Goal: Task Accomplishment & Management: Manage account settings

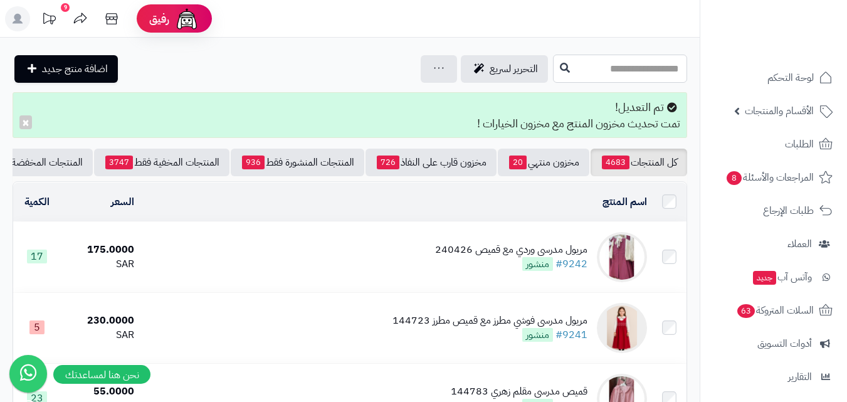
click at [646, 68] on input "text" at bounding box center [620, 69] width 134 height 28
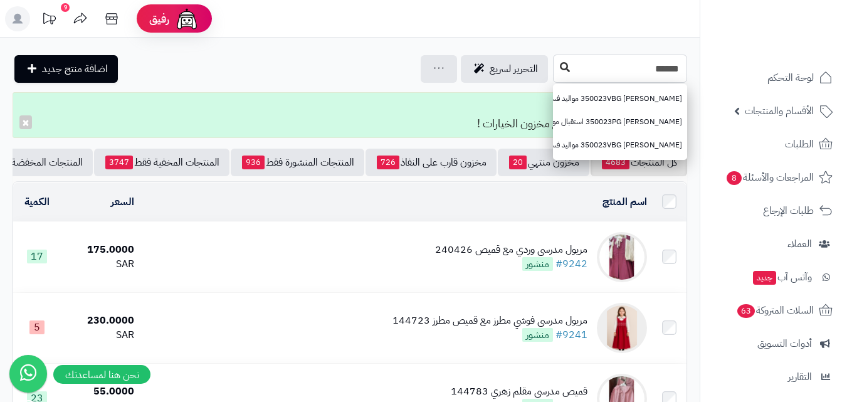
type input "******"
click at [560, 70] on icon at bounding box center [565, 67] width 10 height 10
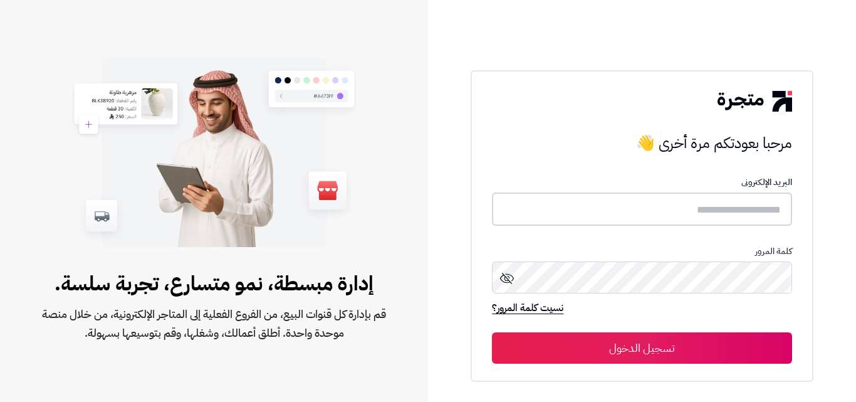
type input "*****"
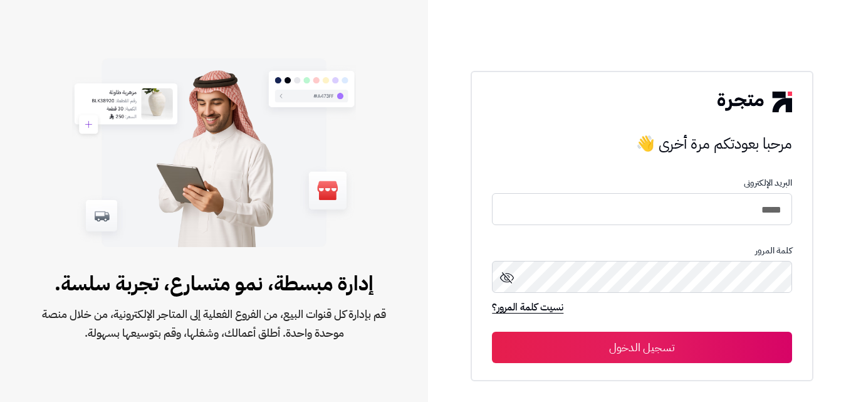
click at [676, 349] on button "تسجيل الدخول" at bounding box center [642, 347] width 300 height 31
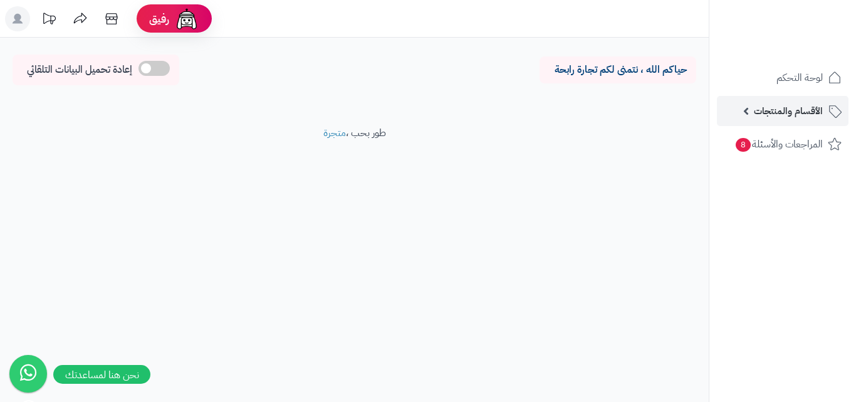
click at [803, 114] on span "الأقسام والمنتجات" at bounding box center [788, 111] width 69 height 18
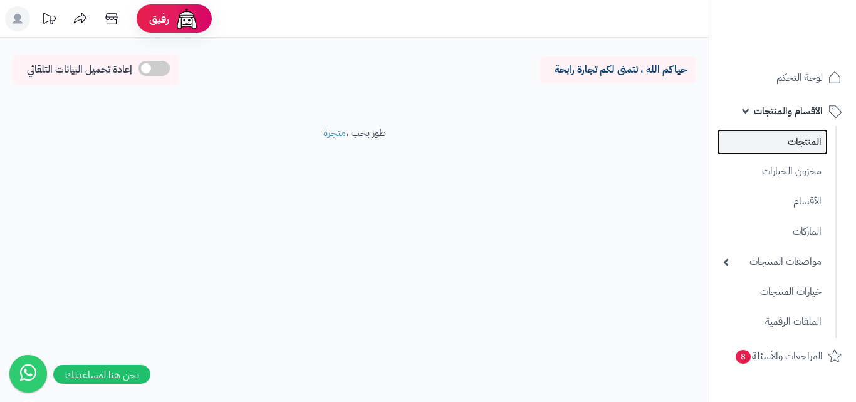
click at [790, 146] on link "المنتجات" at bounding box center [772, 142] width 111 height 26
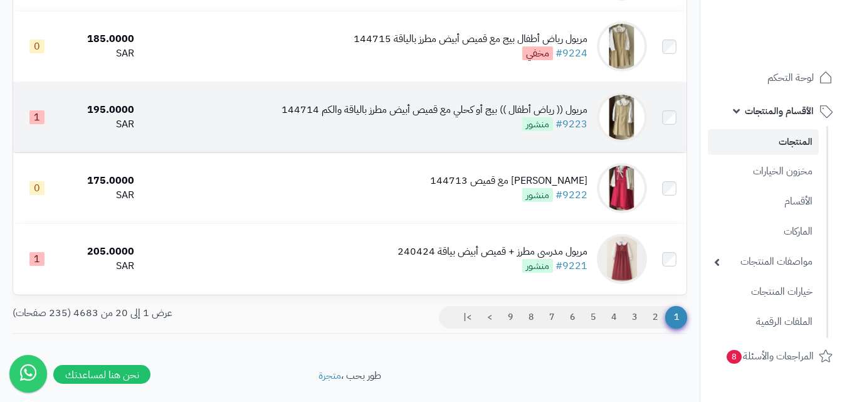
scroll to position [1324, 0]
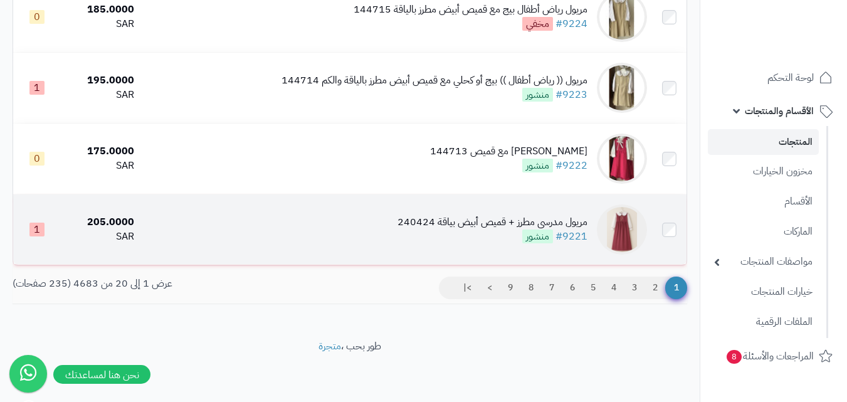
click at [629, 236] on img at bounding box center [622, 229] width 50 height 50
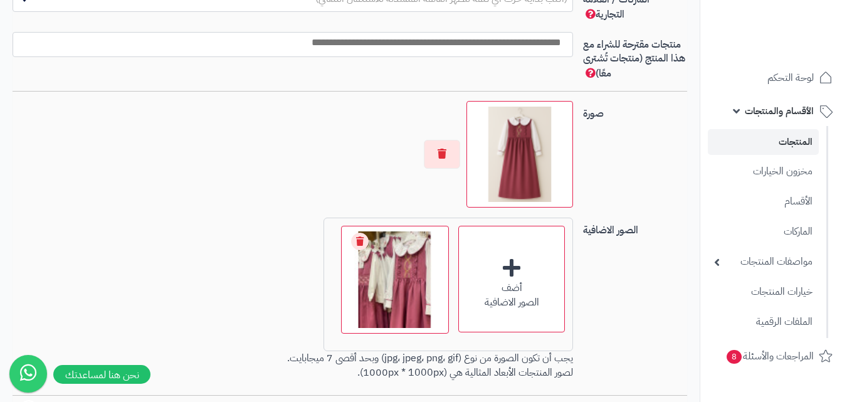
scroll to position [940, 0]
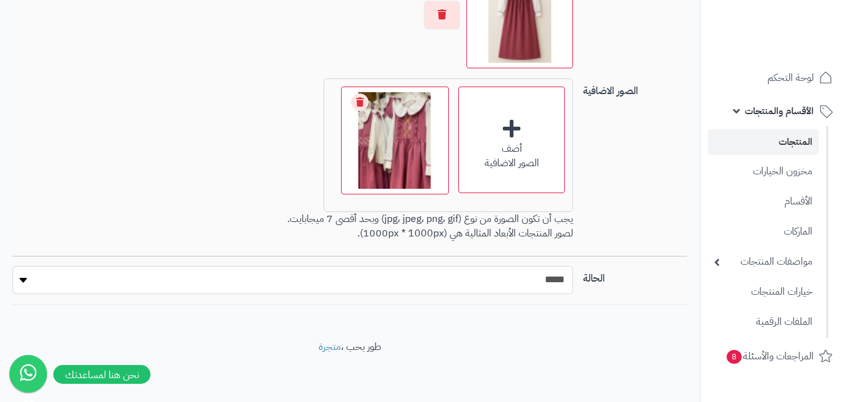
click at [518, 283] on select "***** ****" at bounding box center [293, 280] width 560 height 28
select select "*"
click at [13, 266] on select "***** ****" at bounding box center [293, 280] width 560 height 28
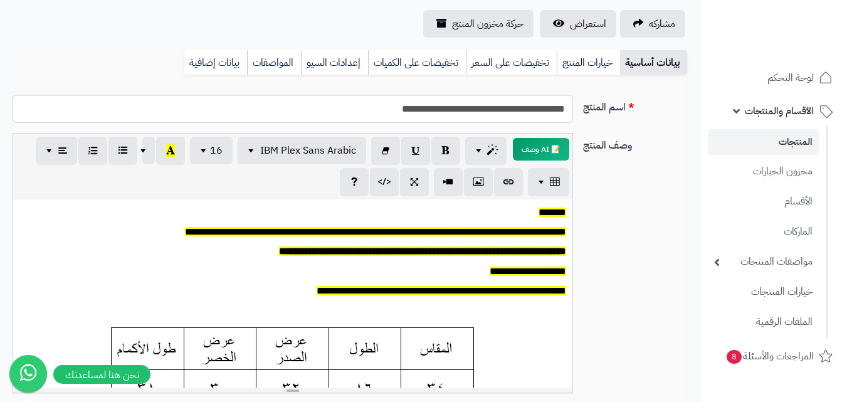
scroll to position [0, 0]
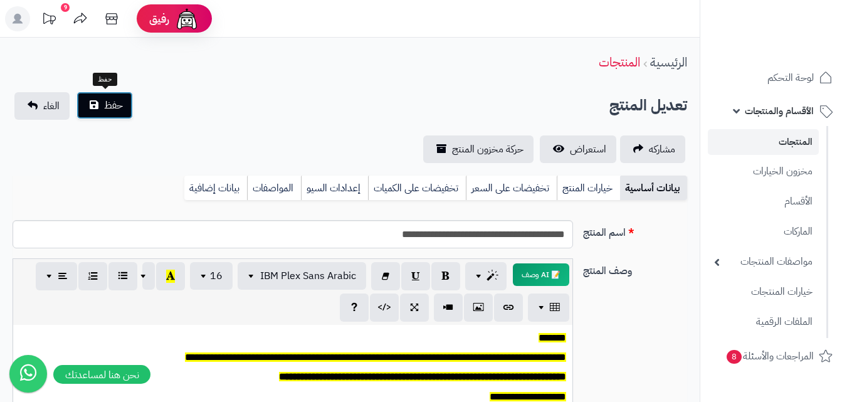
click at [83, 111] on button "حفظ" at bounding box center [104, 106] width 56 height 28
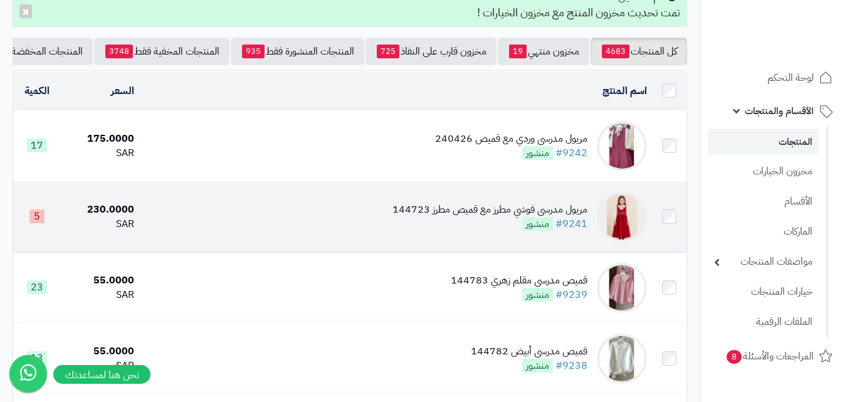
scroll to position [251, 0]
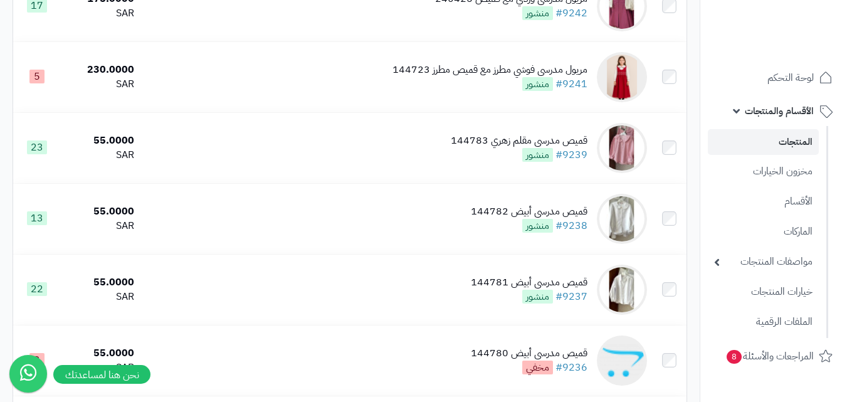
click at [785, 145] on link "المنتجات" at bounding box center [763, 142] width 111 height 26
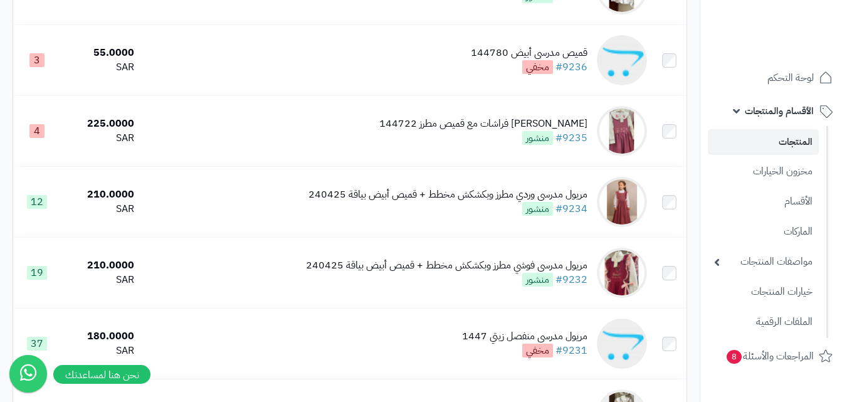
scroll to position [501, 0]
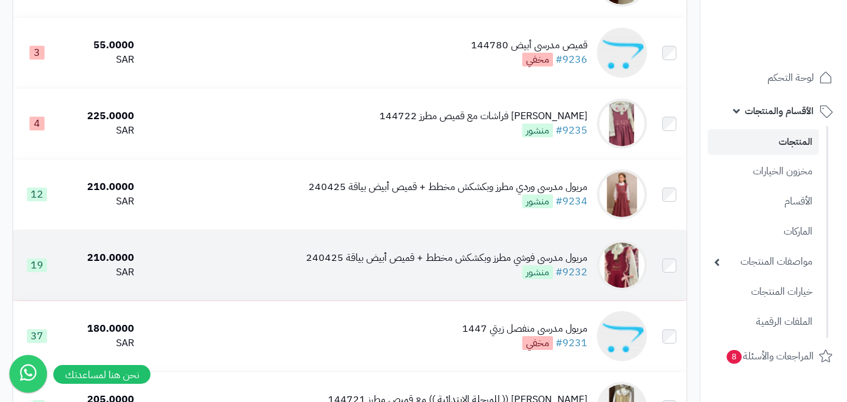
click at [627, 265] on img at bounding box center [622, 265] width 50 height 50
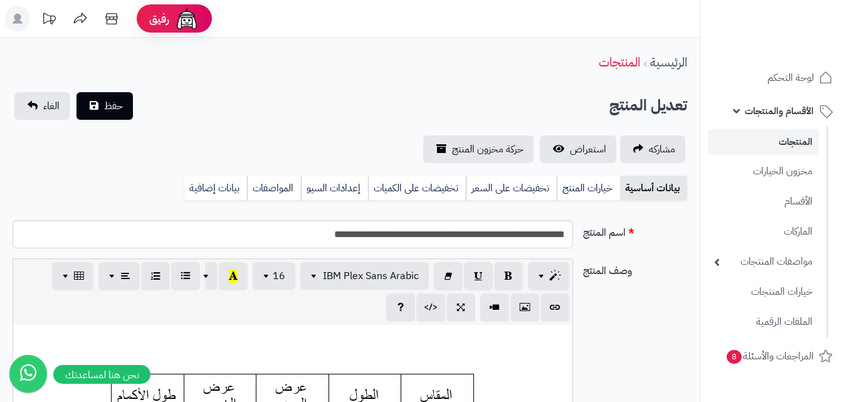
scroll to position [103, 0]
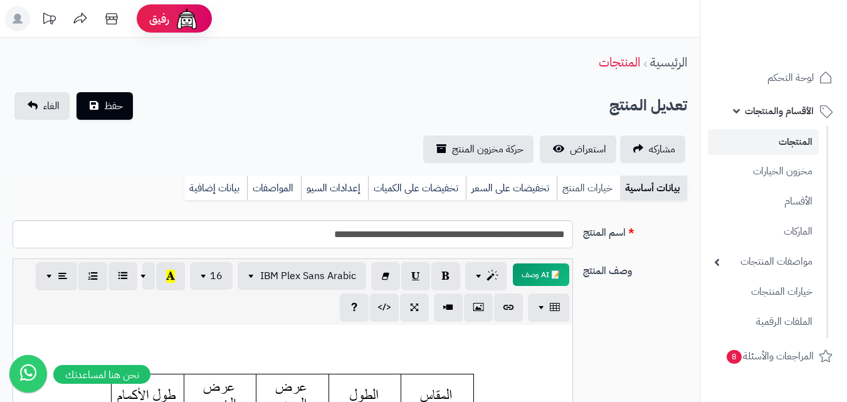
click at [572, 194] on link "خيارات المنتج" at bounding box center [588, 188] width 63 height 25
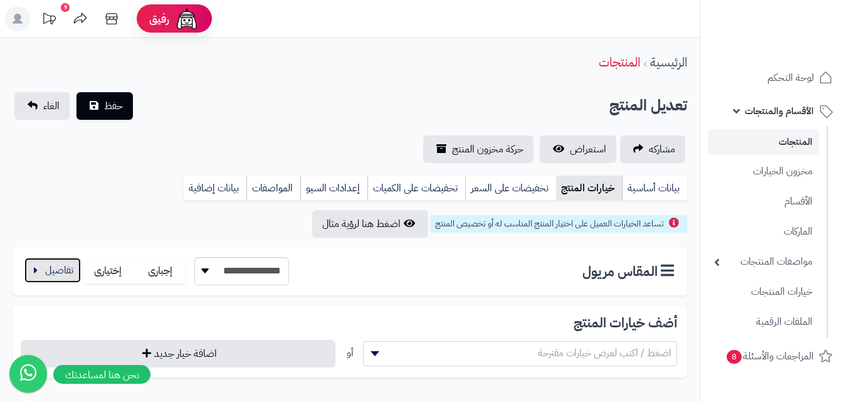
click at [60, 267] on button "button" at bounding box center [52, 270] width 56 height 25
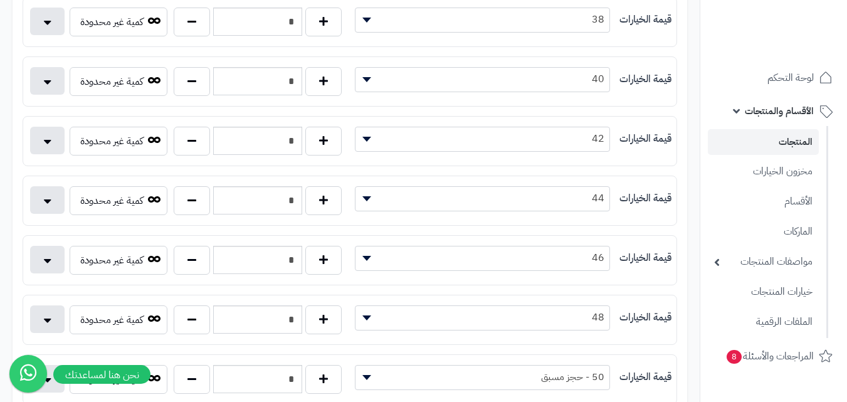
scroll to position [439, 0]
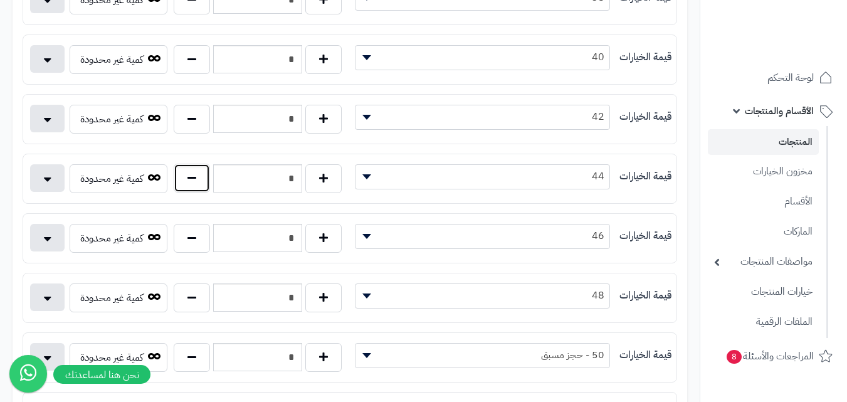
click at [196, 183] on button "button" at bounding box center [192, 178] width 36 height 29
type input "*"
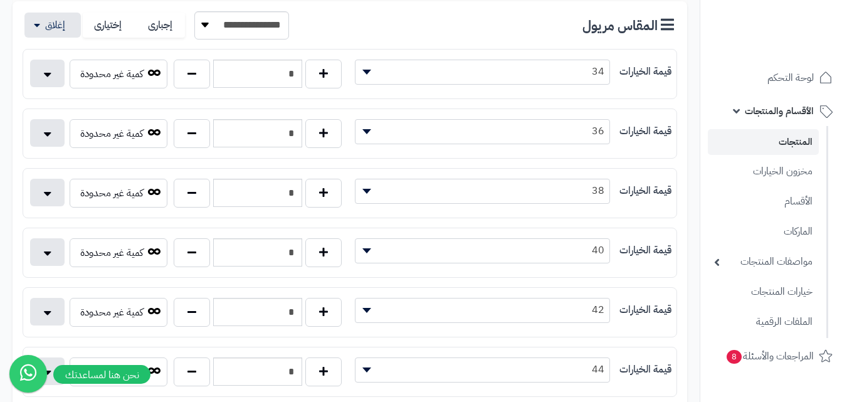
scroll to position [63, 0]
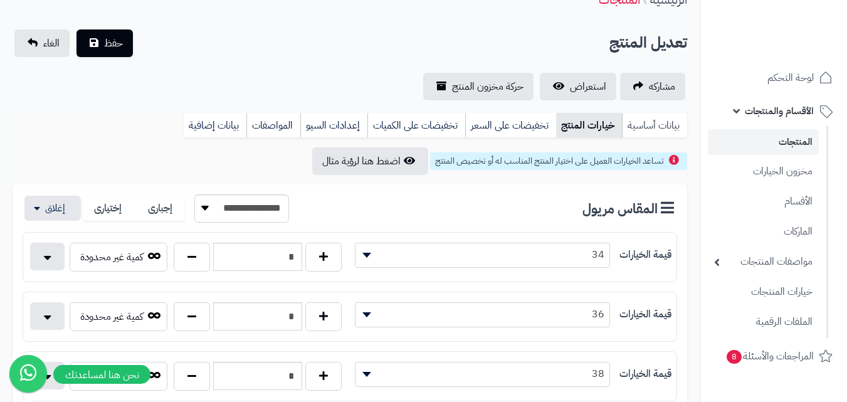
click at [648, 130] on link "بيانات أساسية" at bounding box center [654, 125] width 65 height 25
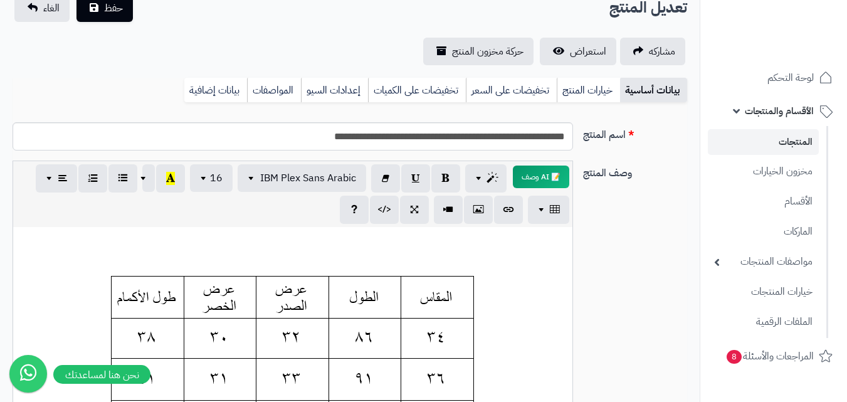
scroll to position [564, 0]
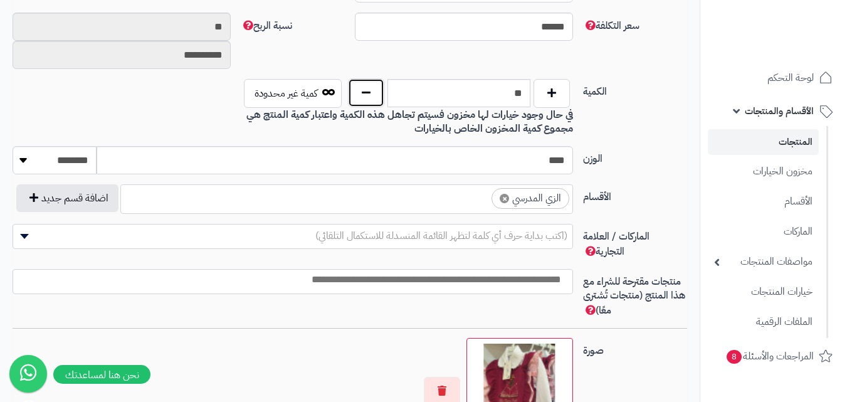
click at [365, 93] on button "button" at bounding box center [366, 92] width 36 height 29
type input "**"
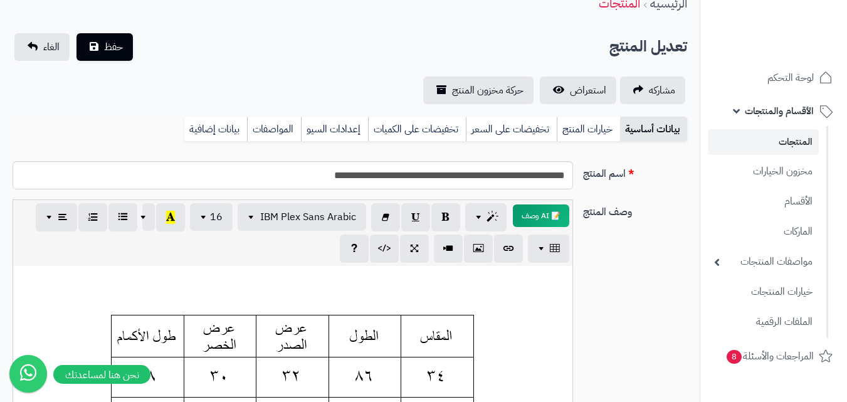
scroll to position [0, 0]
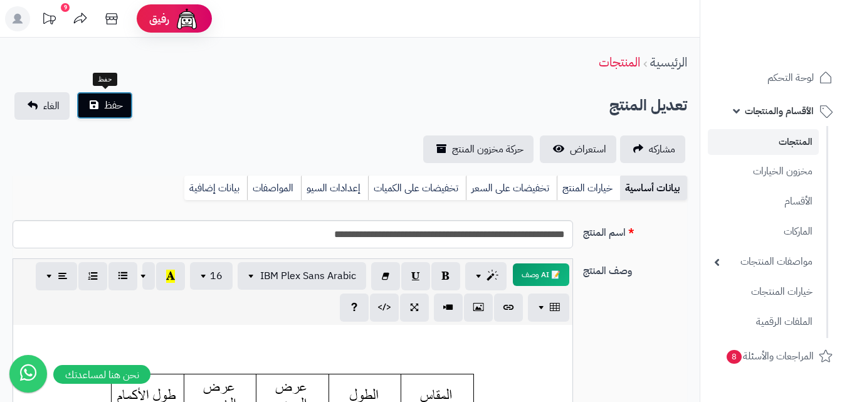
click at [96, 102] on button "حفظ" at bounding box center [104, 106] width 56 height 28
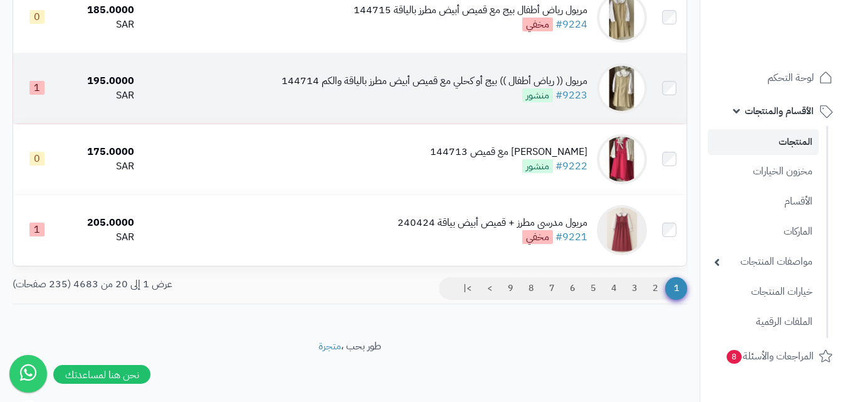
scroll to position [1380, 0]
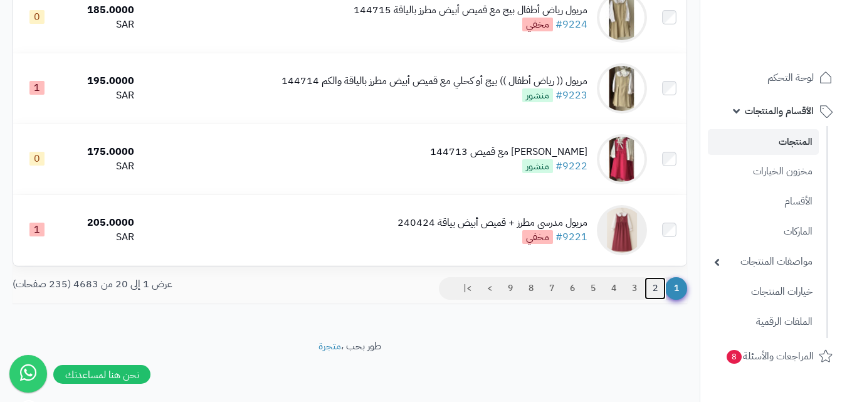
click at [656, 288] on link "2" at bounding box center [654, 288] width 21 height 23
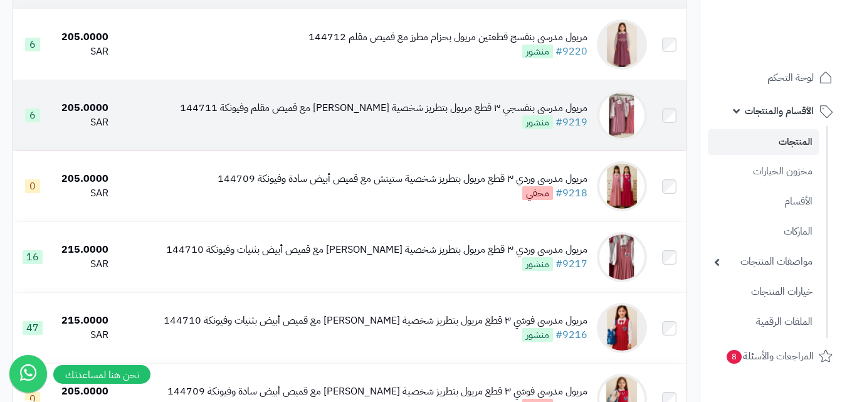
scroll to position [188, 0]
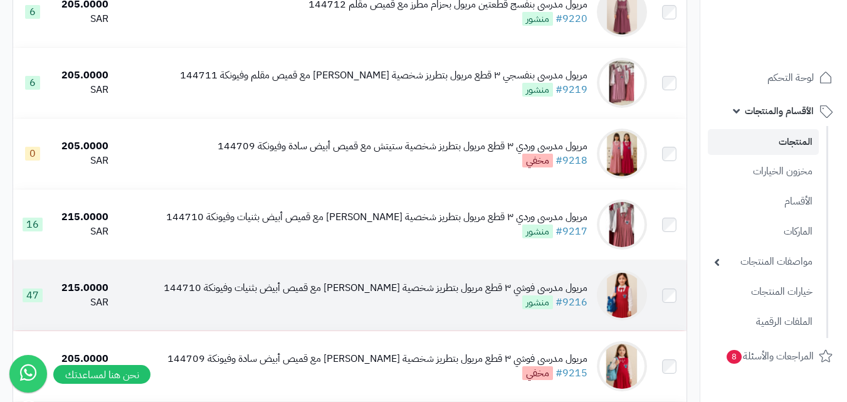
click at [631, 299] on img at bounding box center [622, 295] width 50 height 50
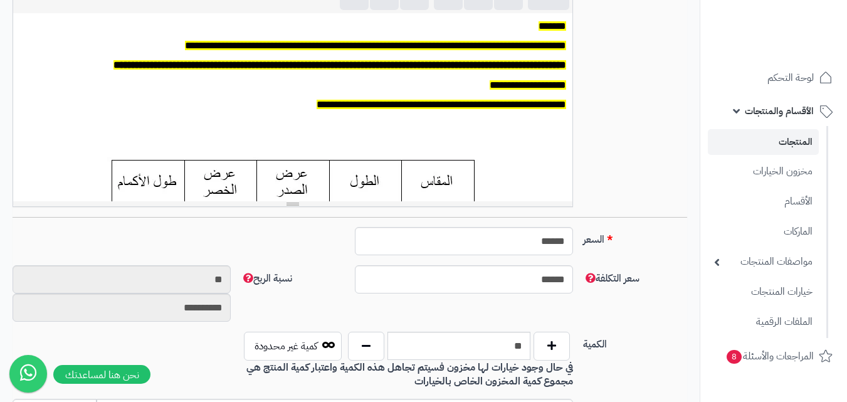
scroll to position [313, 0]
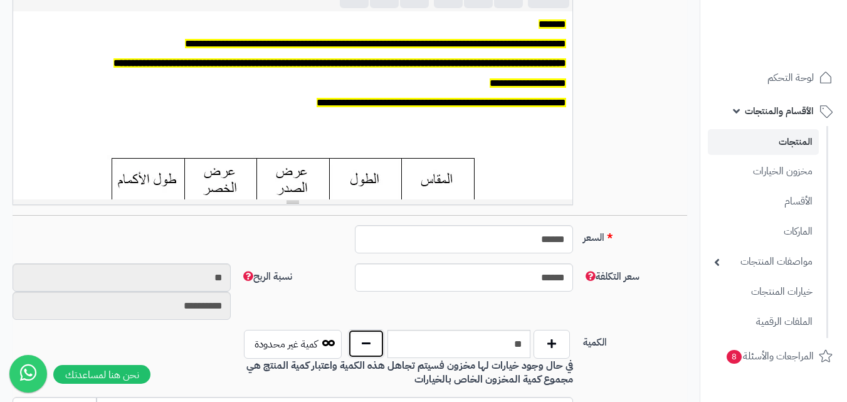
click at [361, 338] on button "button" at bounding box center [366, 343] width 36 height 29
type input "**"
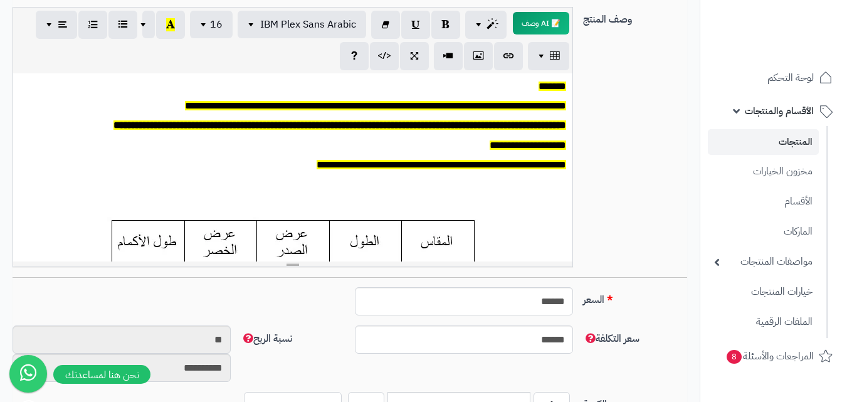
scroll to position [0, 0]
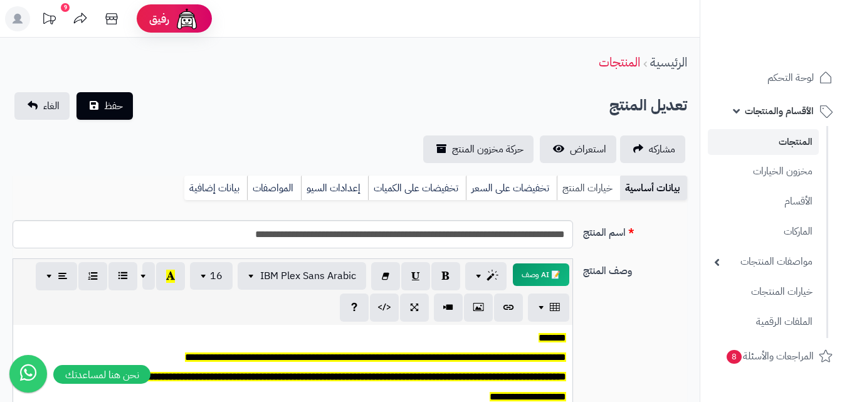
click at [581, 197] on link "خيارات المنتج" at bounding box center [588, 188] width 63 height 25
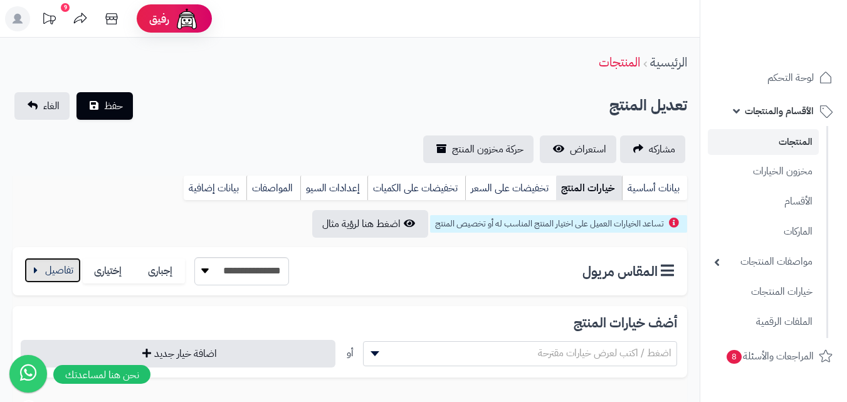
click at [41, 270] on button "button" at bounding box center [52, 270] width 56 height 25
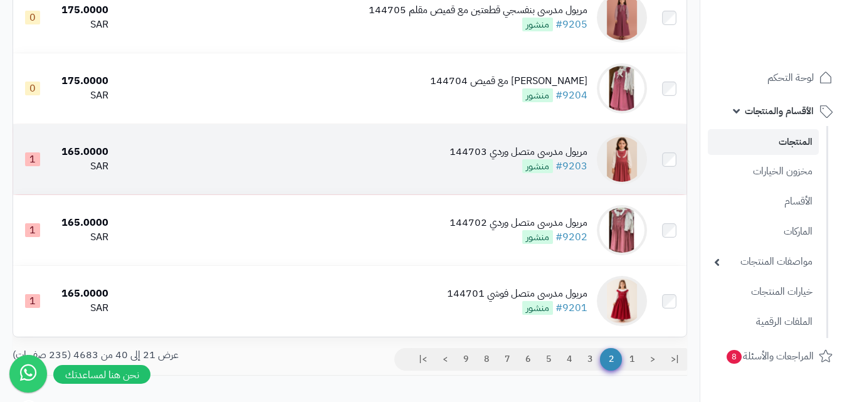
scroll to position [1324, 0]
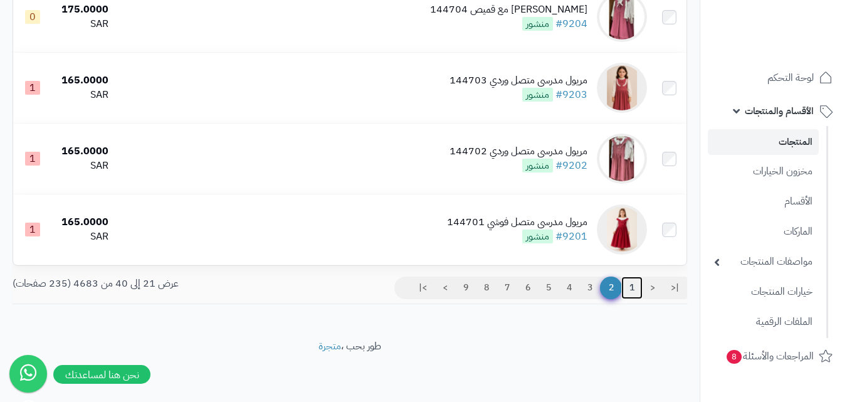
click at [635, 285] on link "1" at bounding box center [631, 287] width 21 height 23
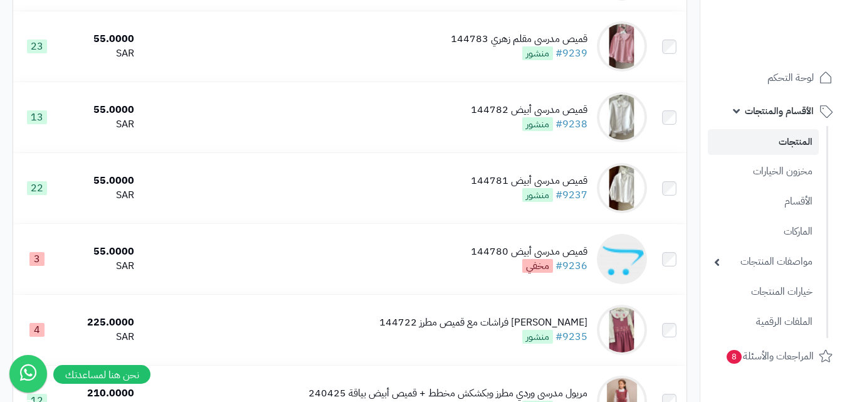
scroll to position [439, 0]
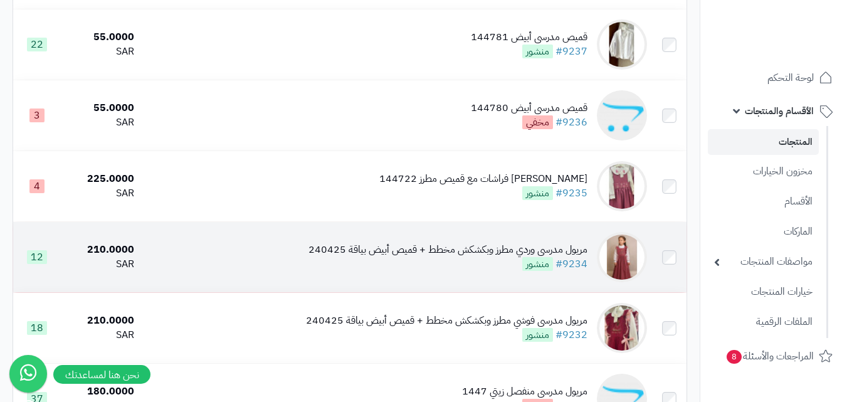
click at [623, 258] on img at bounding box center [622, 257] width 50 height 50
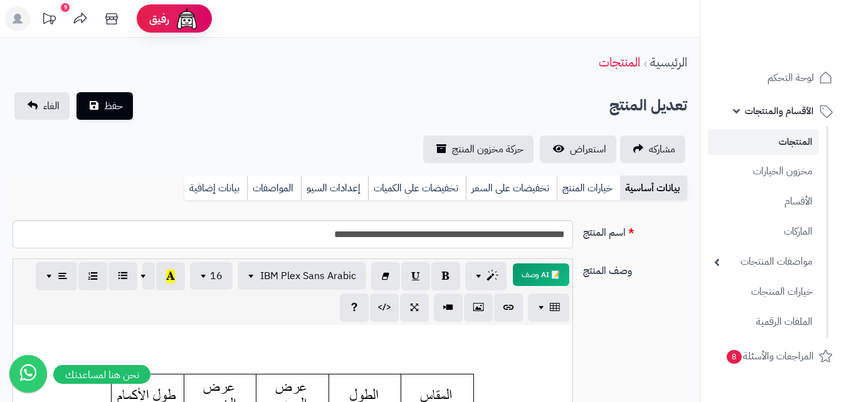
scroll to position [439, 0]
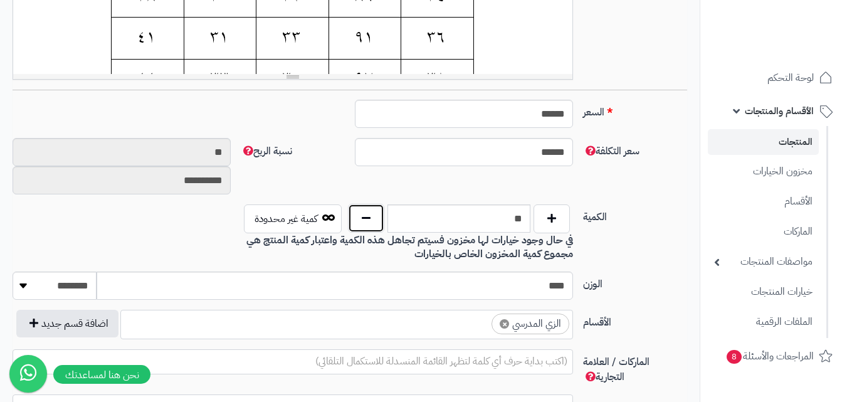
click at [366, 226] on button "button" at bounding box center [366, 218] width 36 height 29
type input "**"
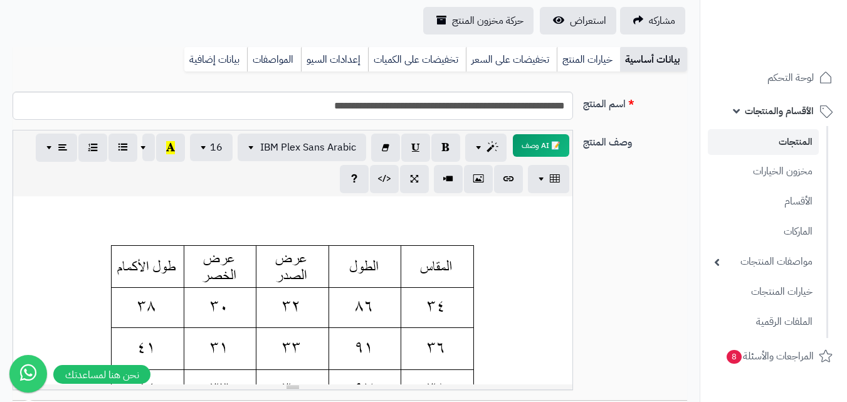
scroll to position [125, 0]
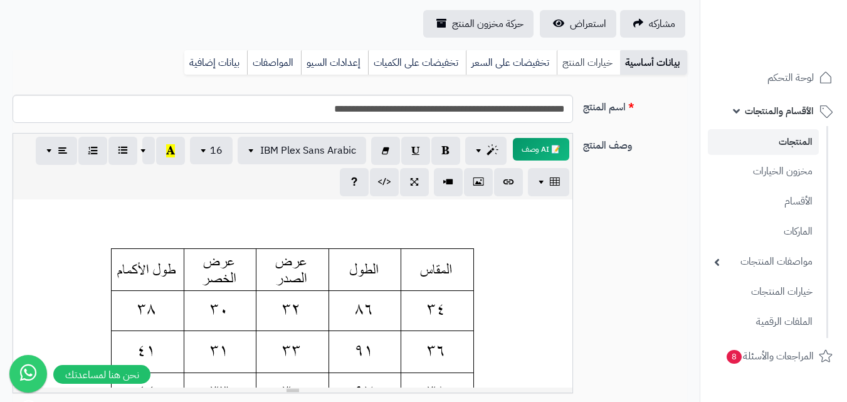
click at [569, 70] on link "خيارات المنتج" at bounding box center [588, 62] width 63 height 25
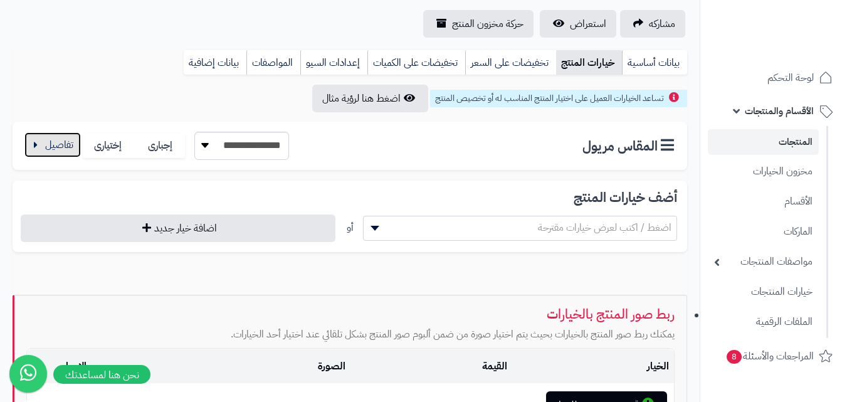
click at [64, 145] on button "button" at bounding box center [52, 144] width 56 height 25
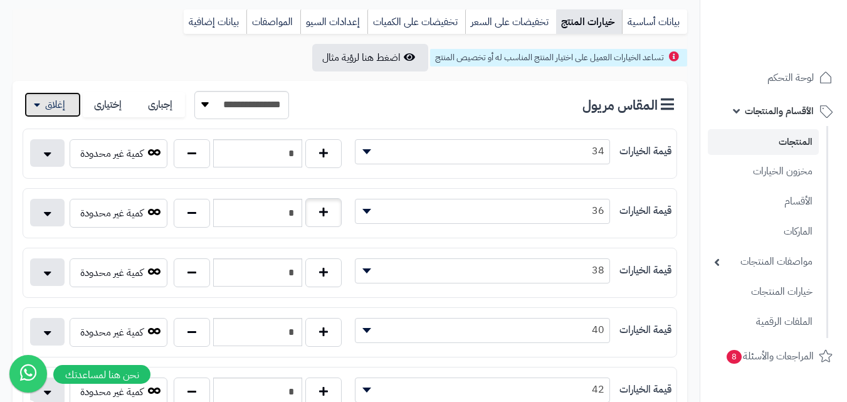
scroll to position [188, 0]
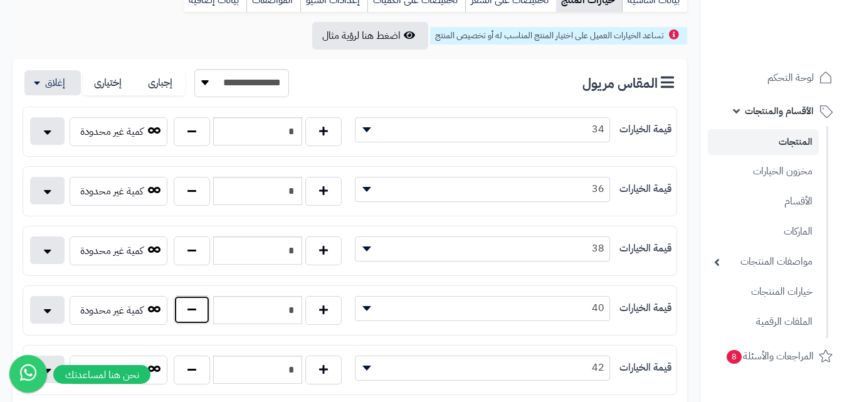
click at [185, 312] on button "button" at bounding box center [192, 309] width 36 height 29
type input "*"
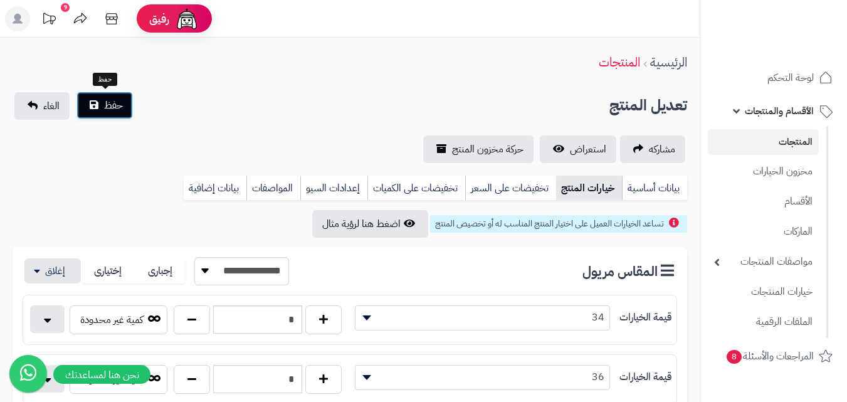
click at [125, 108] on button "حفظ" at bounding box center [104, 106] width 56 height 28
